Goal: Task Accomplishment & Management: Use online tool/utility

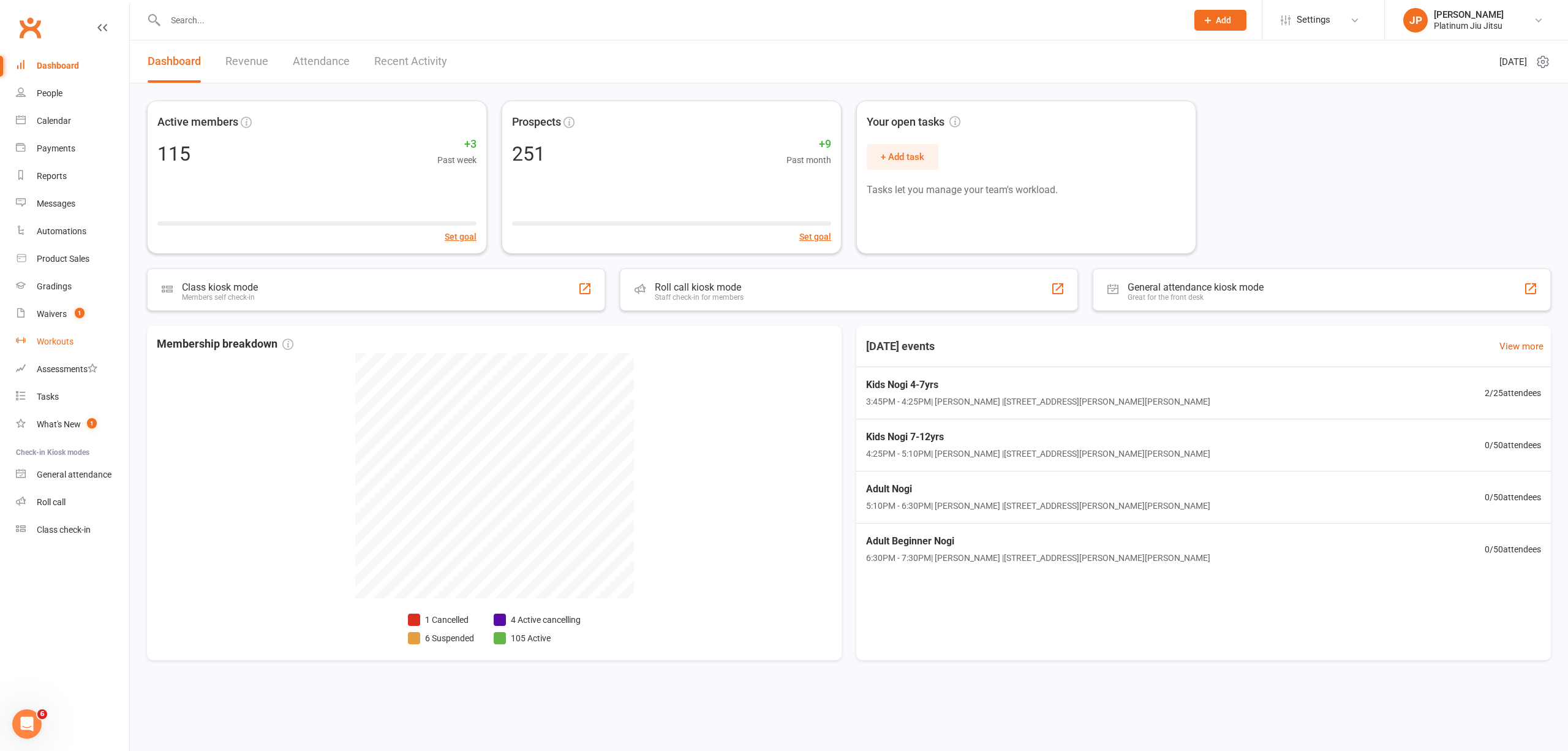
click at [57, 340] on div "Workouts" at bounding box center [54, 341] width 36 height 10
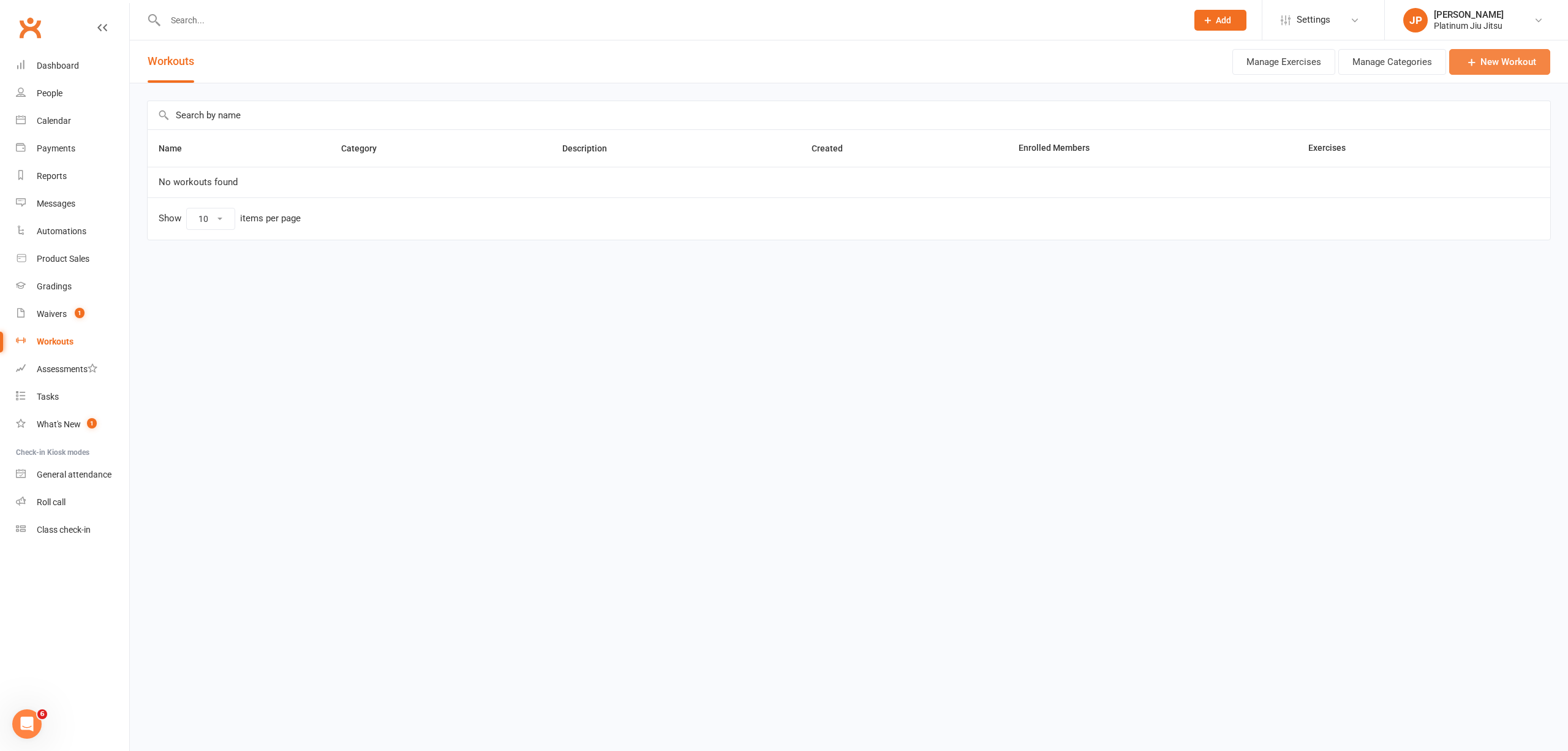
click at [1507, 68] on link "New Workout" at bounding box center [1500, 62] width 101 height 26
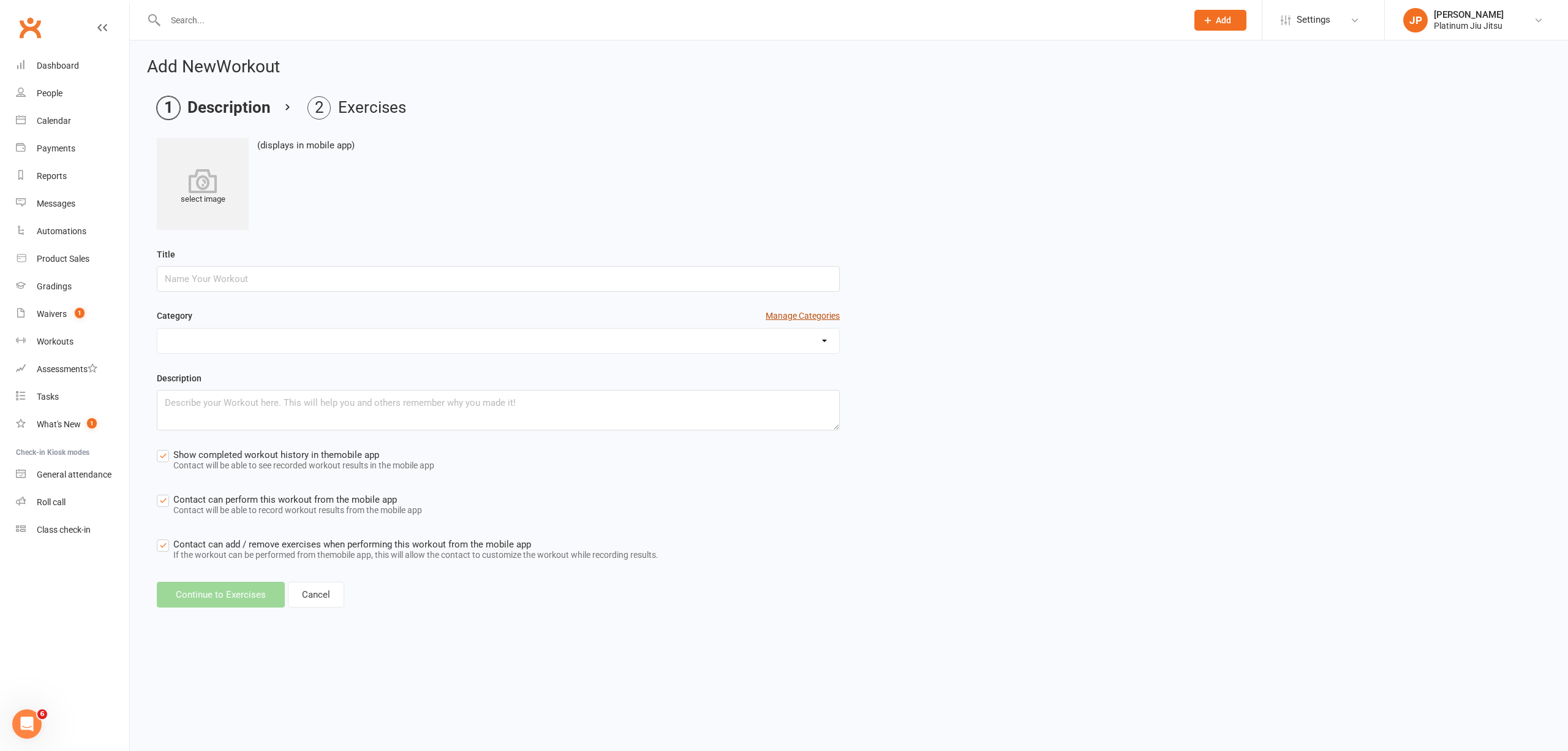
click at [800, 314] on button "Manage Categories" at bounding box center [803, 315] width 74 height 13
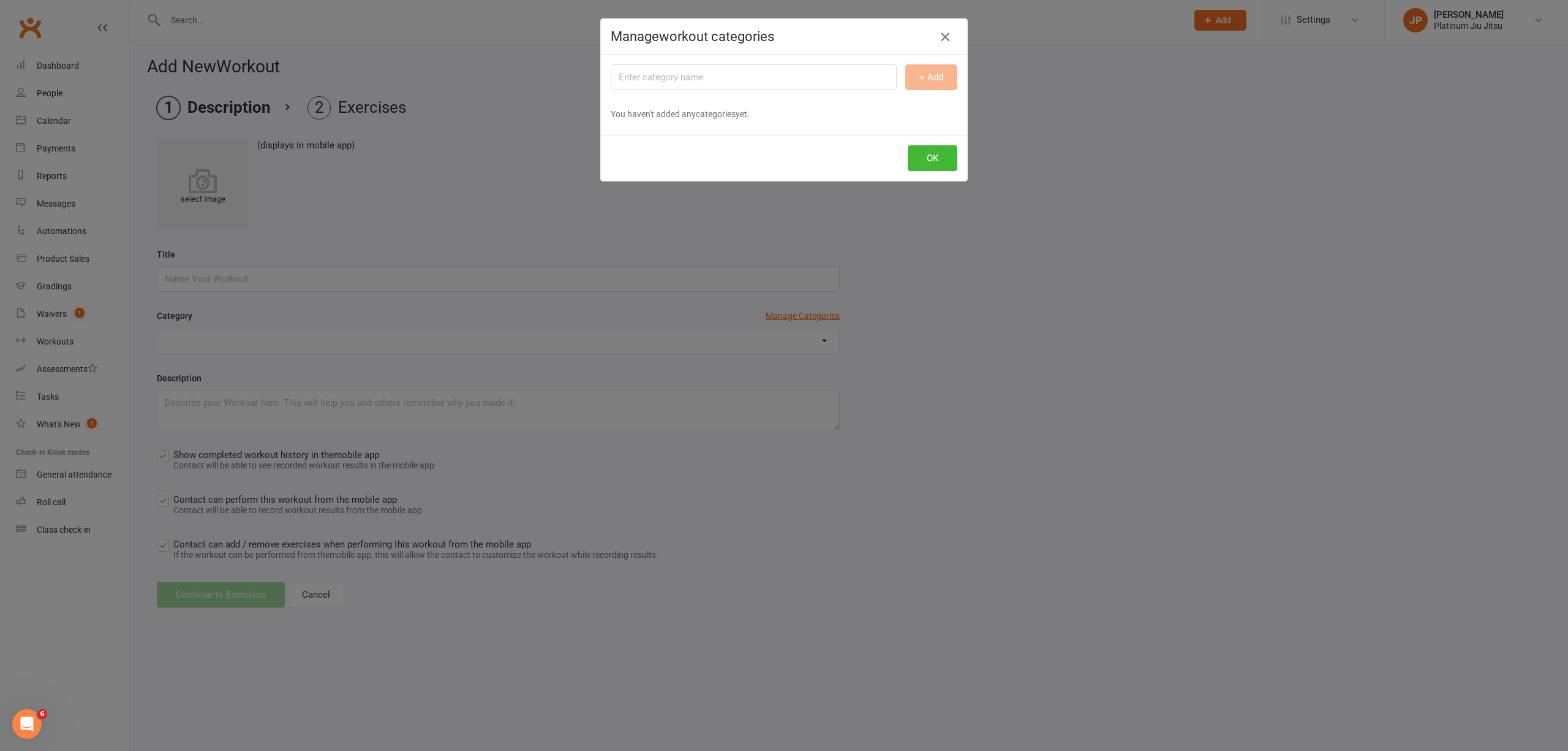
click at [944, 30] on button "button" at bounding box center [945, 36] width 19 height 19
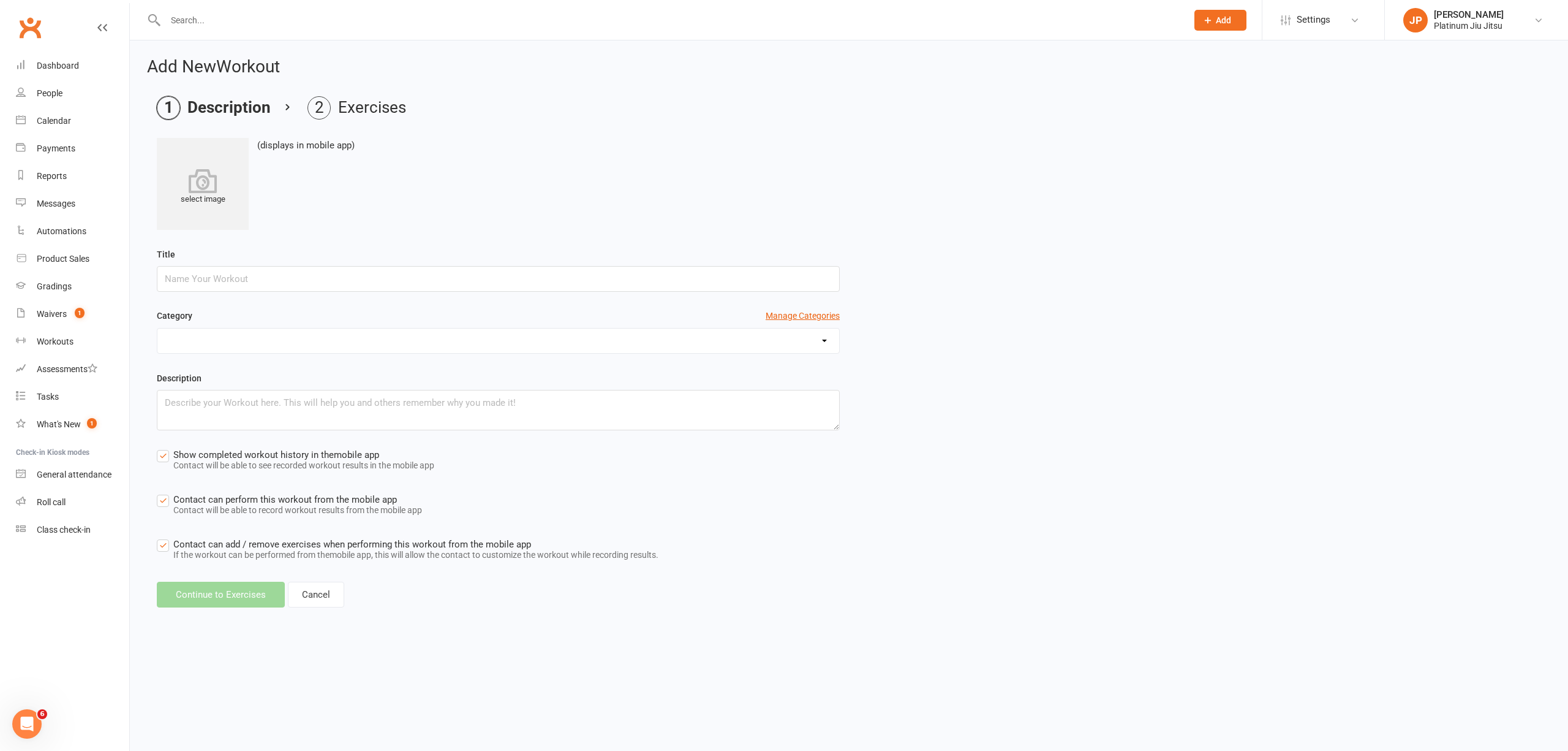
click at [202, 180] on icon at bounding box center [203, 181] width 92 height 25
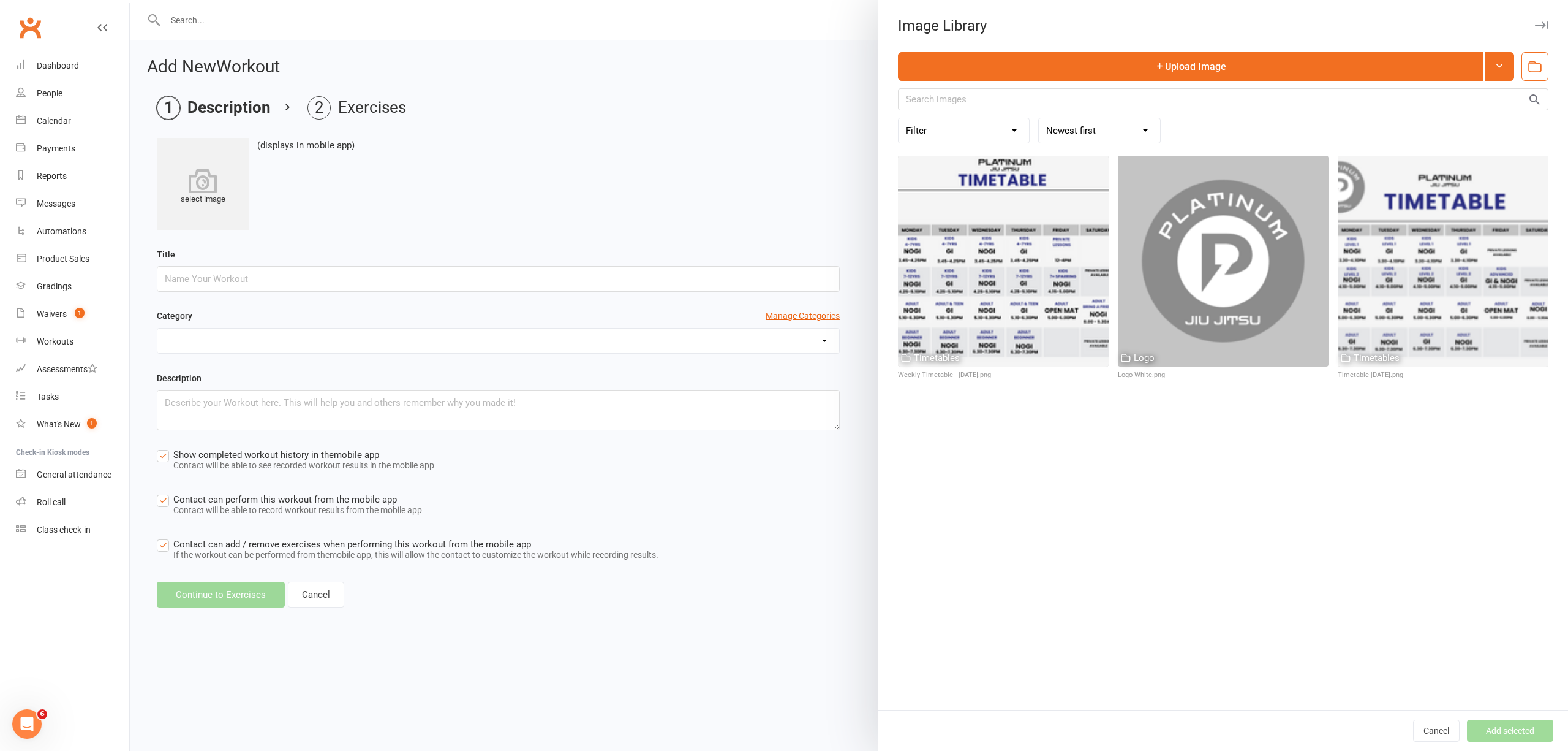
click at [778, 201] on div at bounding box center [849, 376] width 1438 height 751
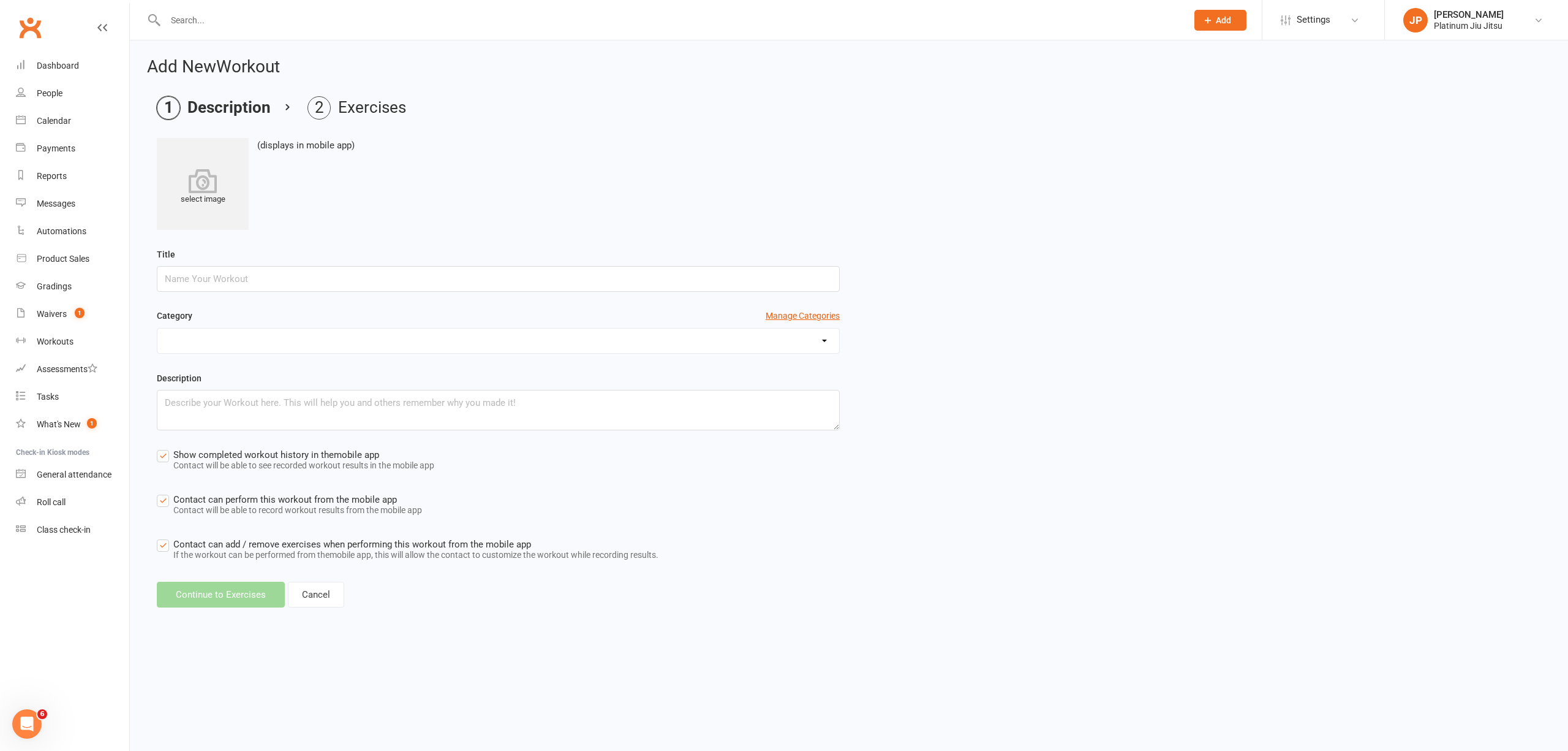
click at [1037, 232] on div "select image (displays in mobile app) Title Category Manage Categories Descript…" at bounding box center [849, 351] width 1384 height 427
click at [204, 283] on input "text" at bounding box center [498, 279] width 683 height 26
type input "sdasd"
click at [247, 341] on select at bounding box center [498, 341] width 681 height 25
click at [298, 423] on textarea at bounding box center [498, 410] width 683 height 40
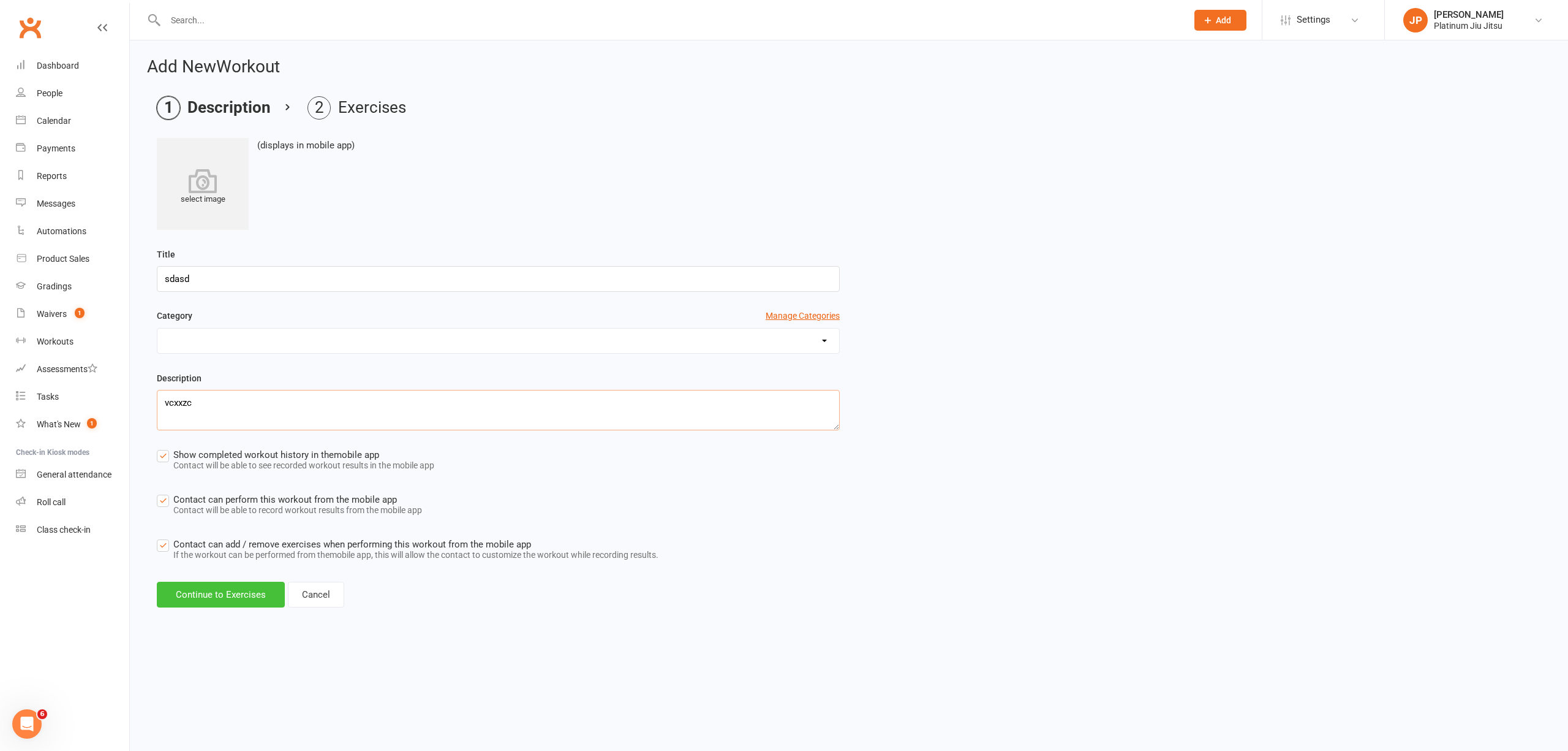
type textarea "vcxxzc"
click at [223, 602] on button "Continue to Exercises" at bounding box center [221, 594] width 128 height 26
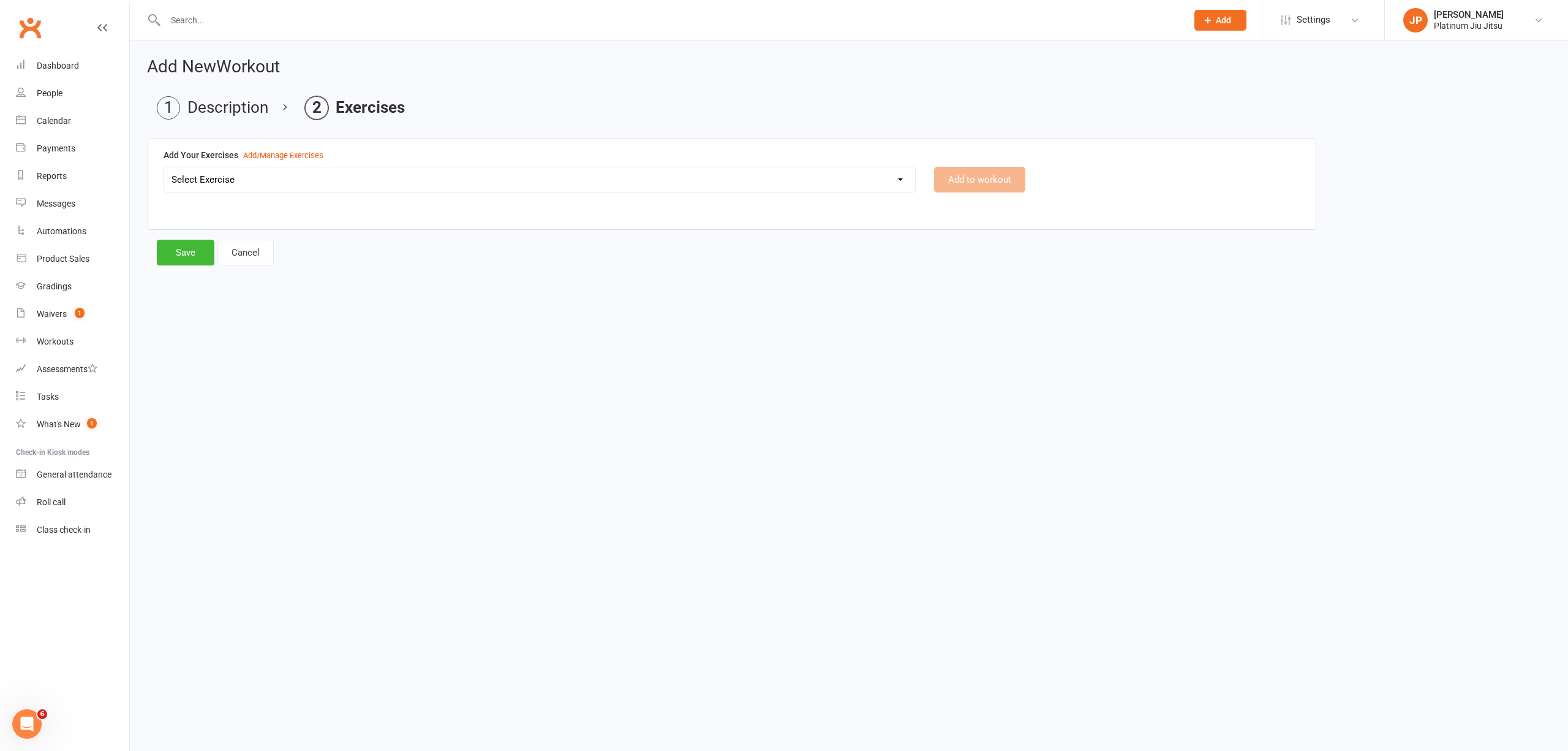
click at [745, 187] on select "Select Exercise" at bounding box center [540, 179] width 751 height 25
click at [164, 168] on select "Select Exercise" at bounding box center [540, 179] width 751 height 25
click at [273, 155] on div "Add/Manage Exercises" at bounding box center [283, 155] width 80 height 13
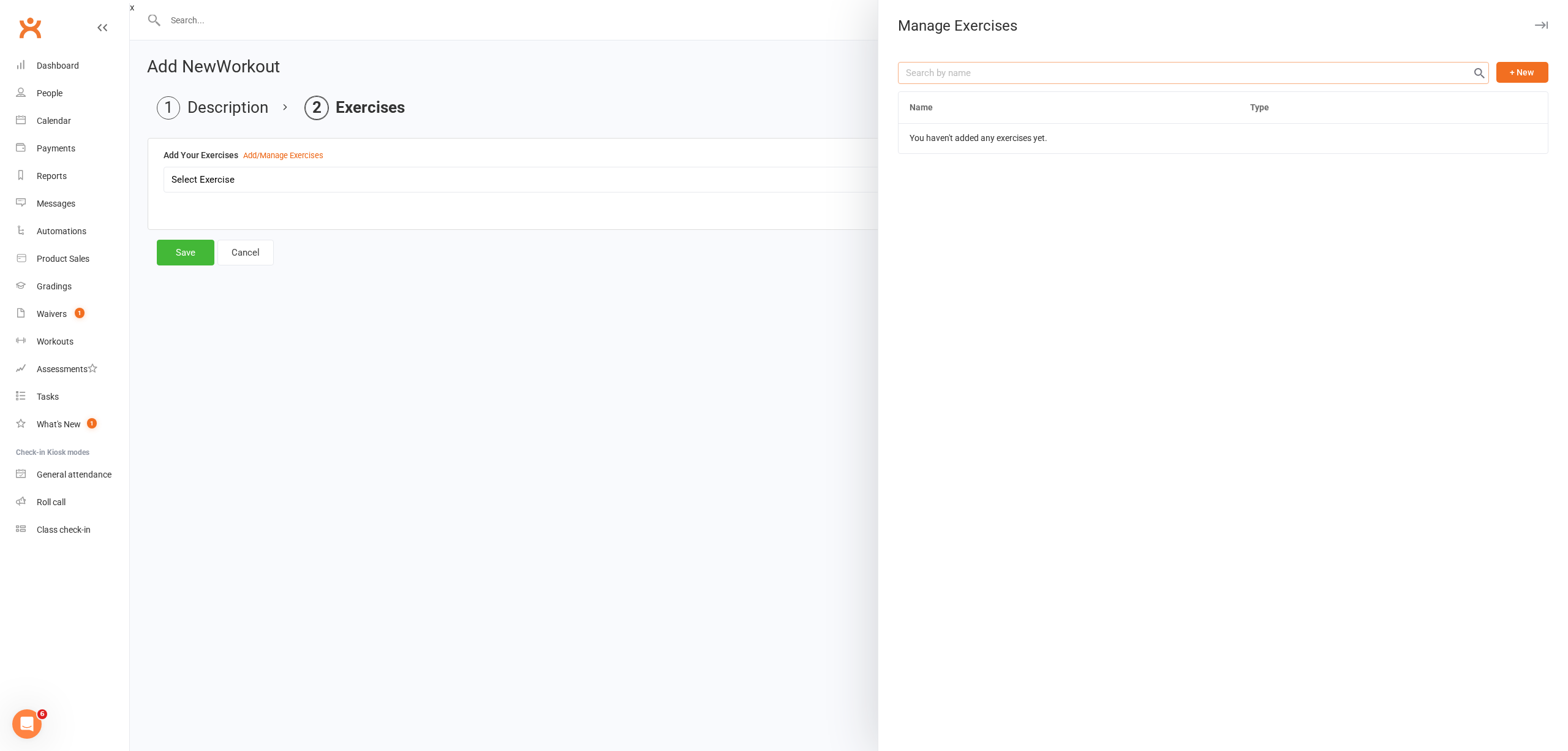
click at [1295, 67] on input "text" at bounding box center [1193, 73] width 591 height 22
click at [1512, 77] on button "+ New" at bounding box center [1523, 72] width 52 height 21
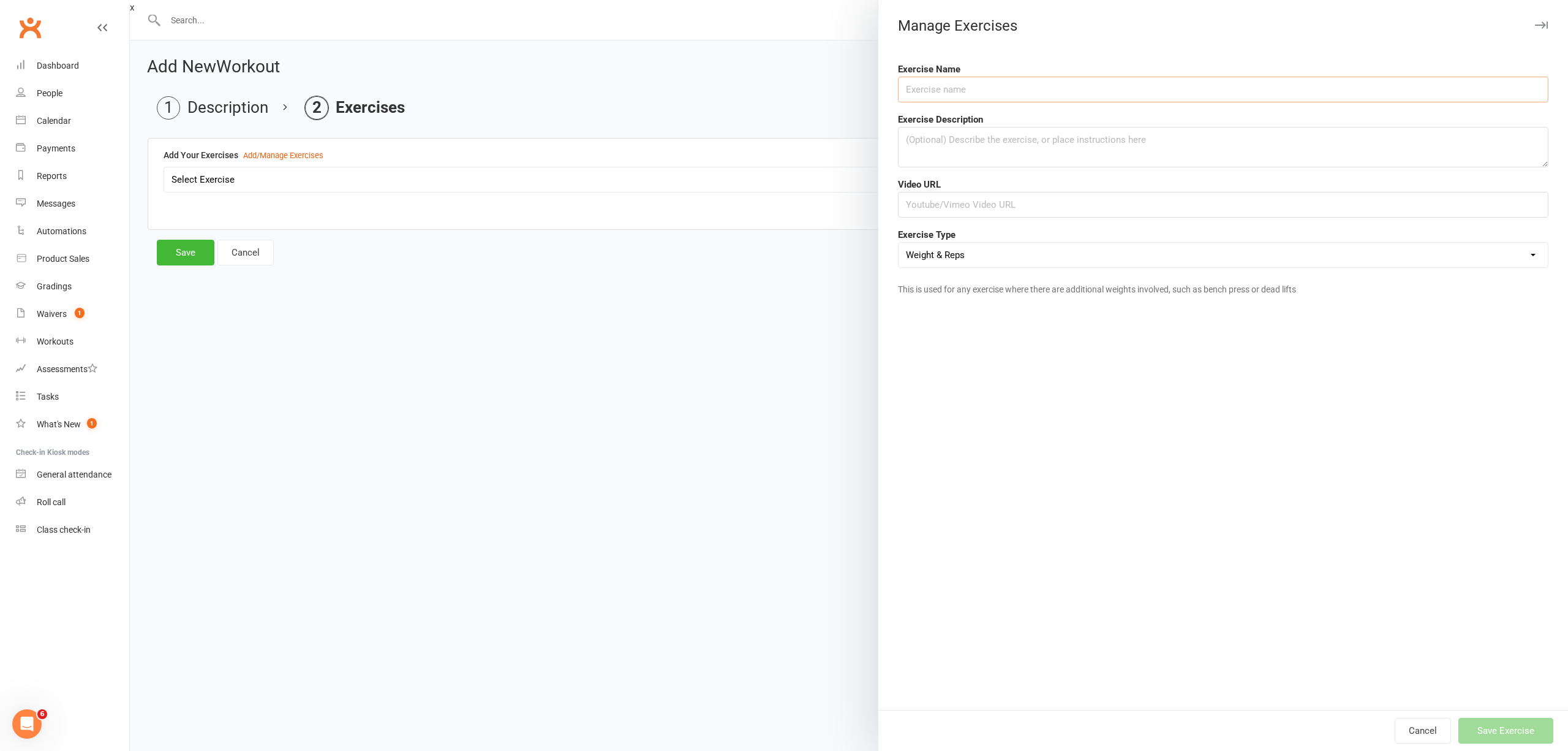
click at [993, 85] on input "text" at bounding box center [1222, 89] width 650 height 26
click at [963, 213] on input "text" at bounding box center [1222, 204] width 650 height 26
click at [1007, 257] on select "Weight & Reps Time / Distance Weights, Reps, Time & Distance Just Reps Display …" at bounding box center [1223, 254] width 649 height 25
